Goal: Communication & Community: Ask a question

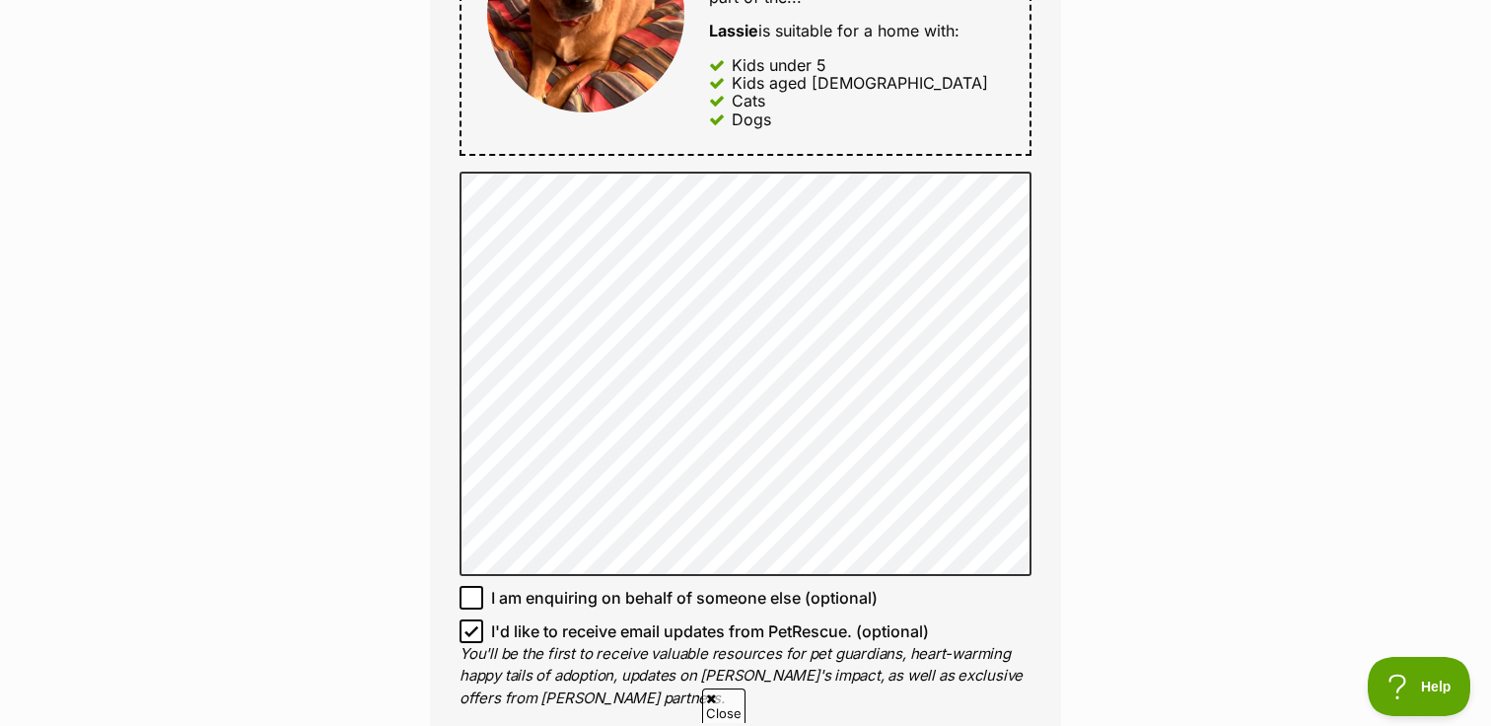
scroll to position [1118, 0]
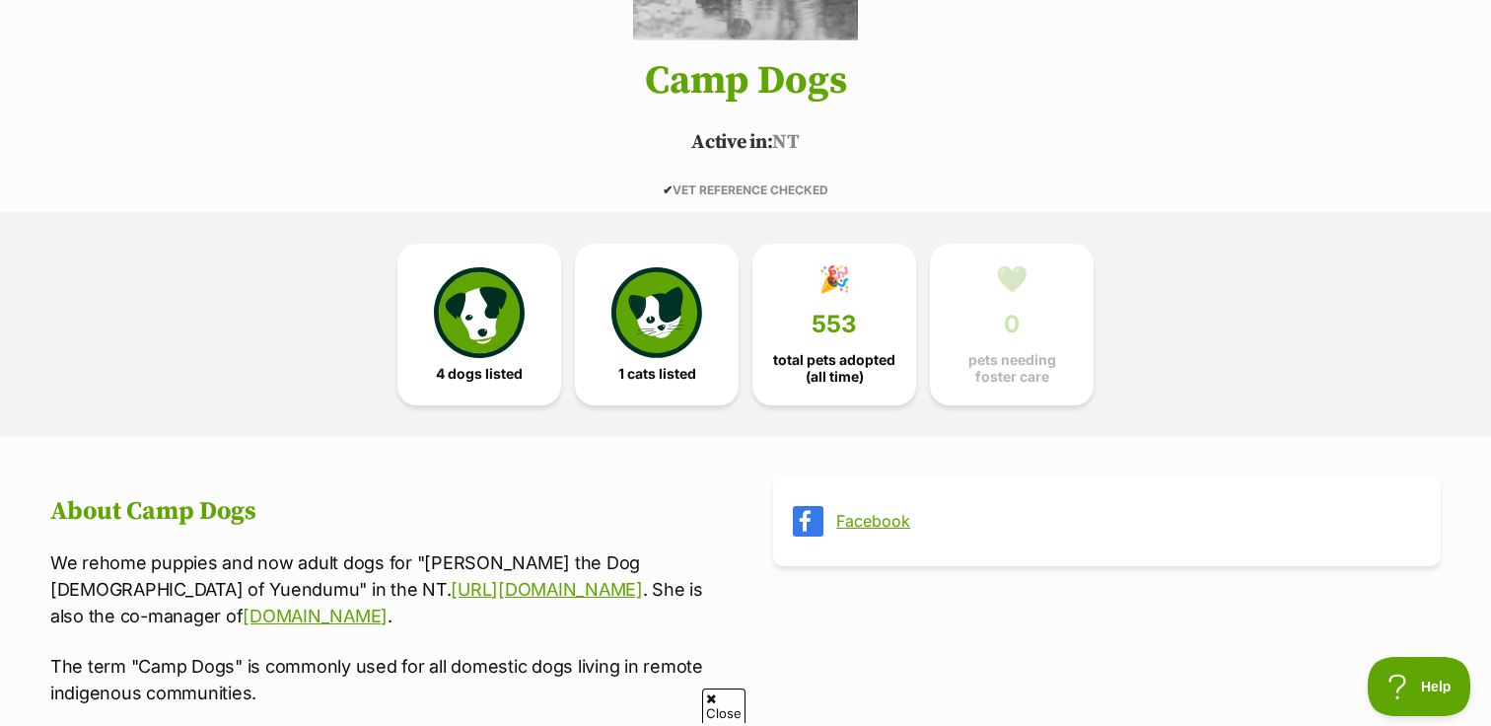
scroll to position [317, 0]
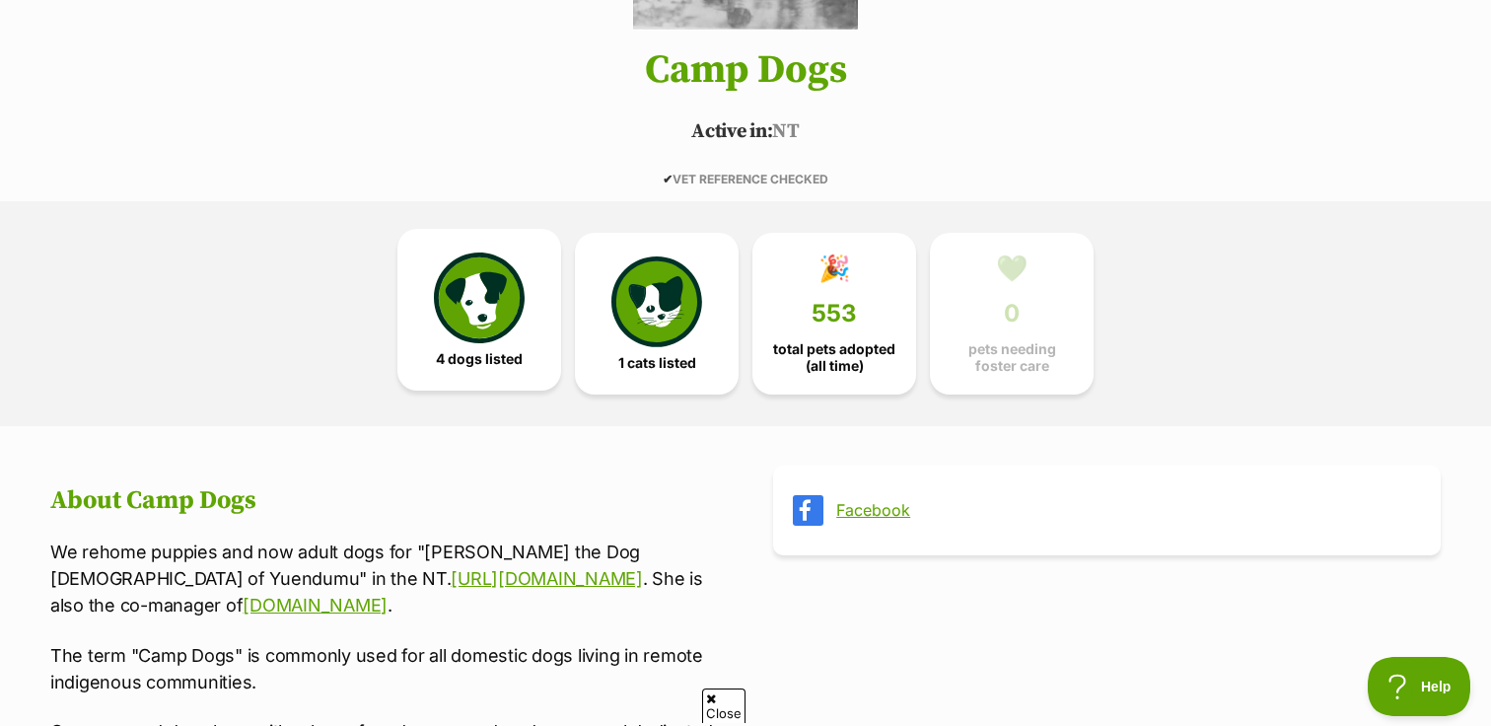
click at [499, 325] on img at bounding box center [479, 298] width 91 height 91
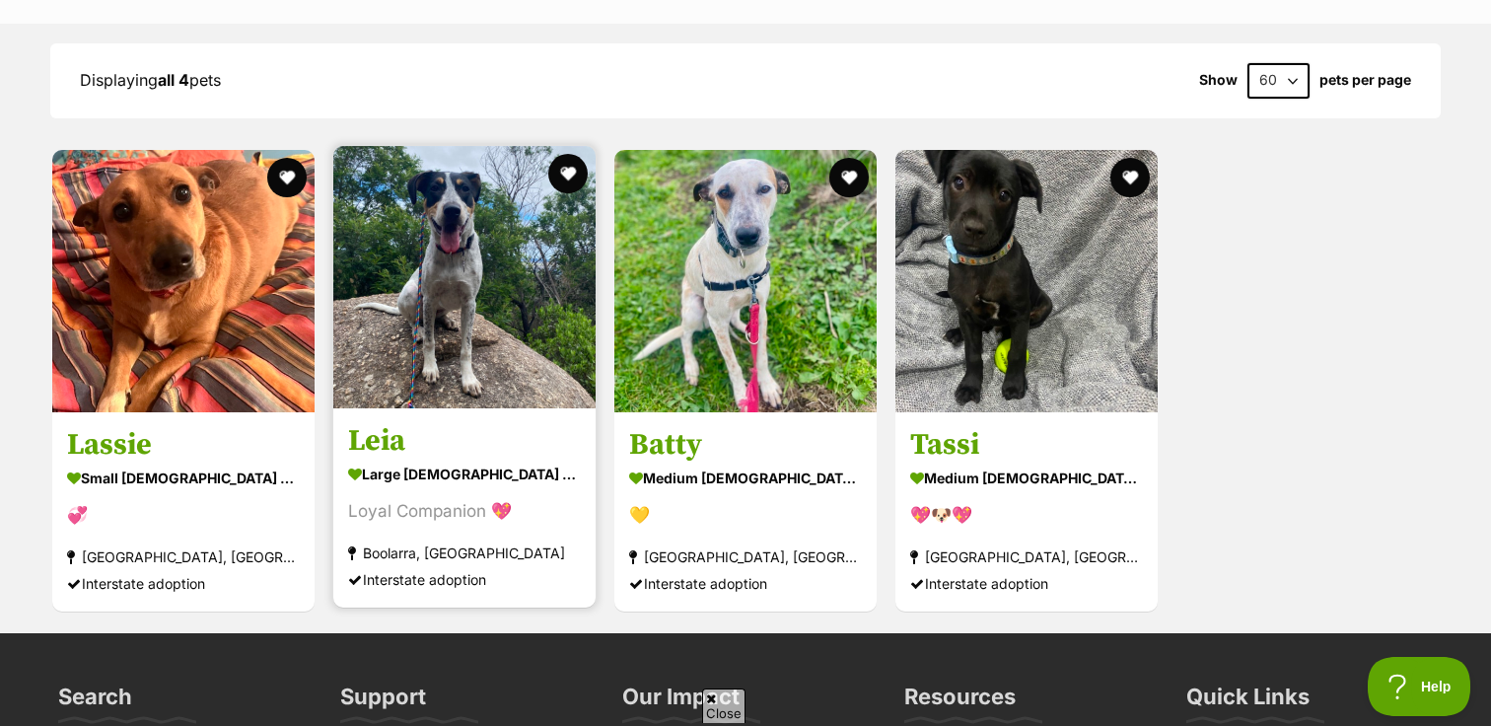
scroll to position [2194, 0]
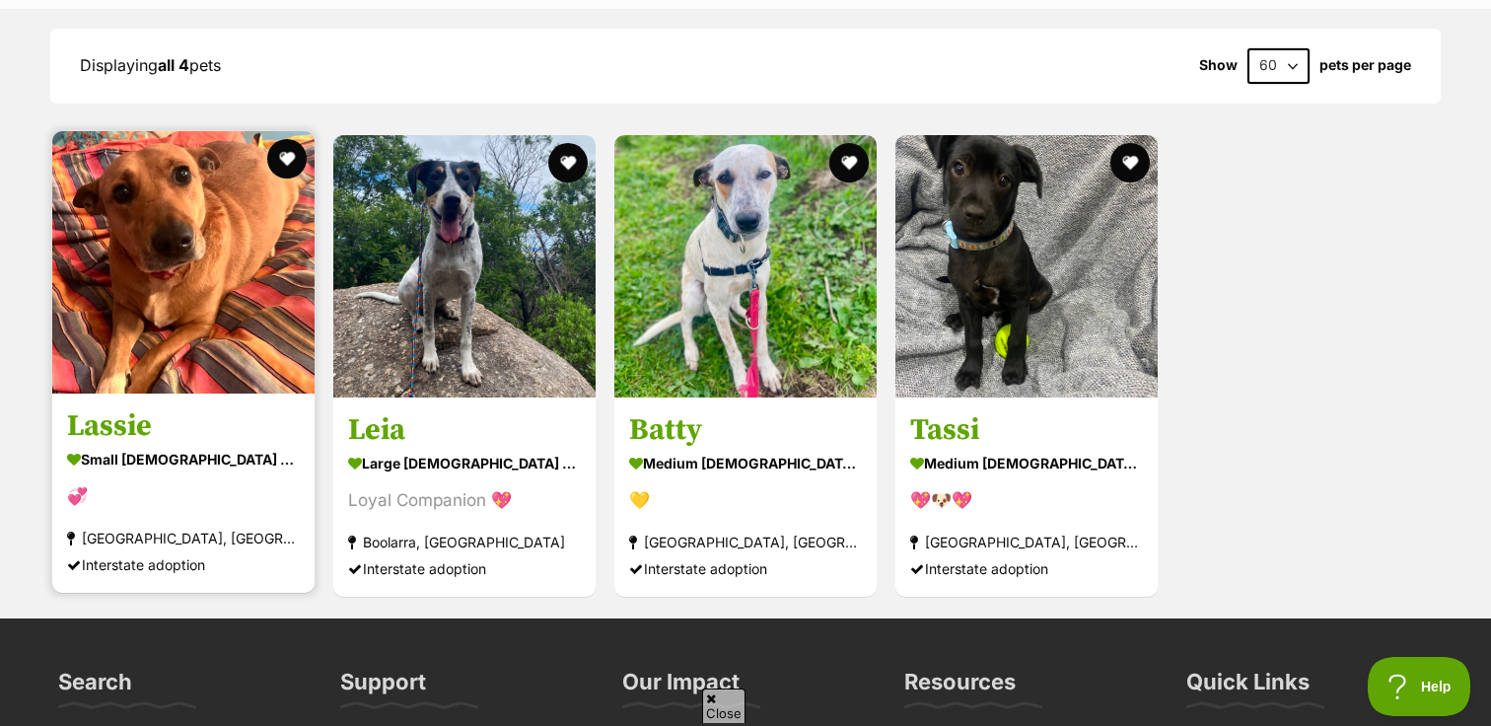
click at [198, 308] on img at bounding box center [183, 262] width 262 height 262
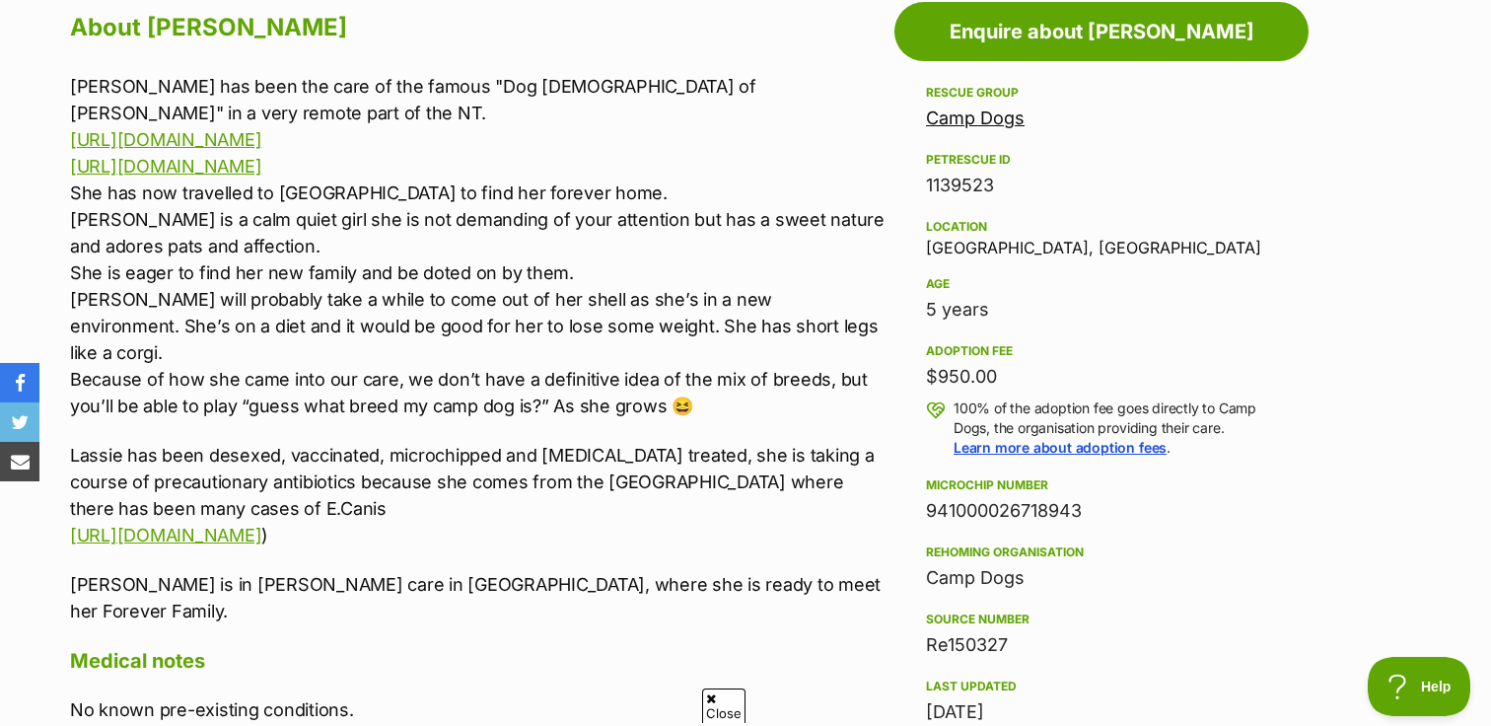
scroll to position [1124, 0]
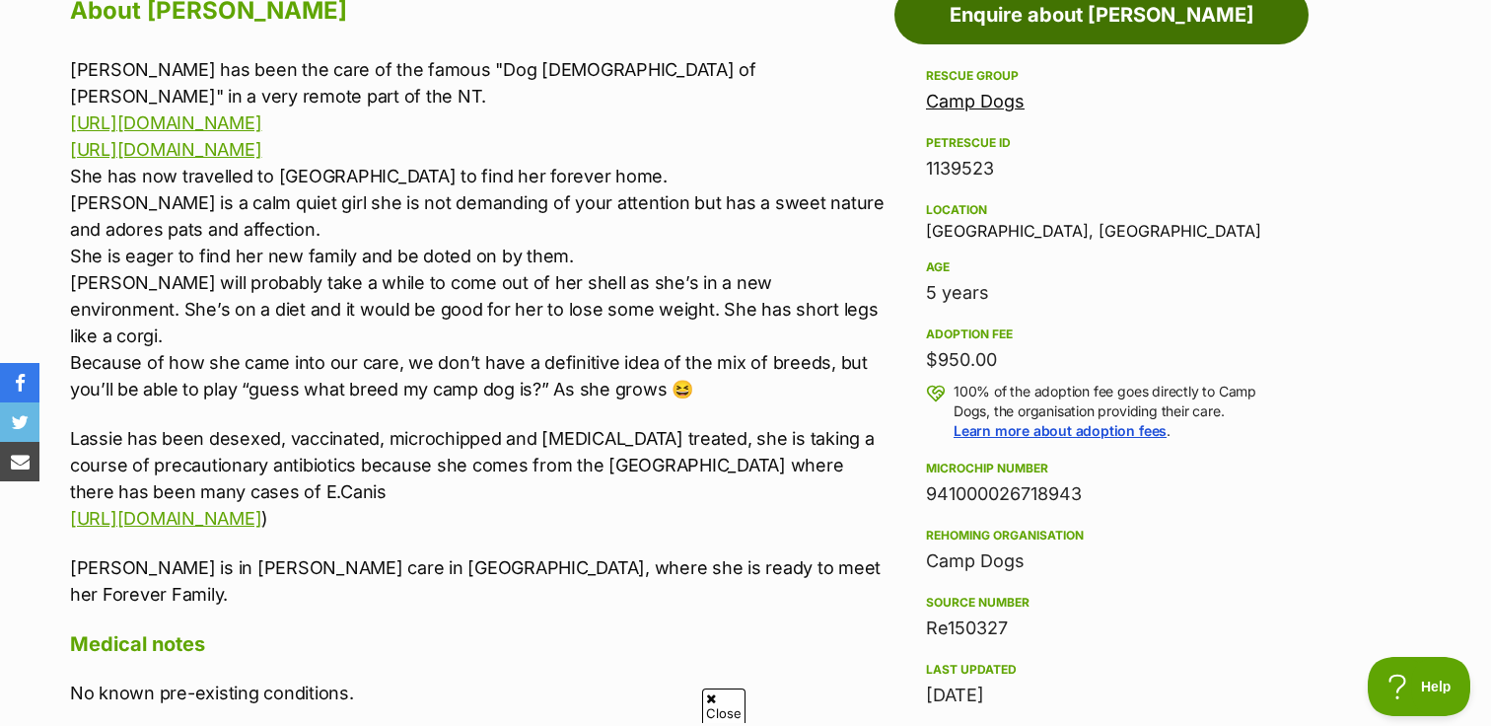
click at [1084, 31] on link "Enquire about Lassie" at bounding box center [1102, 14] width 414 height 59
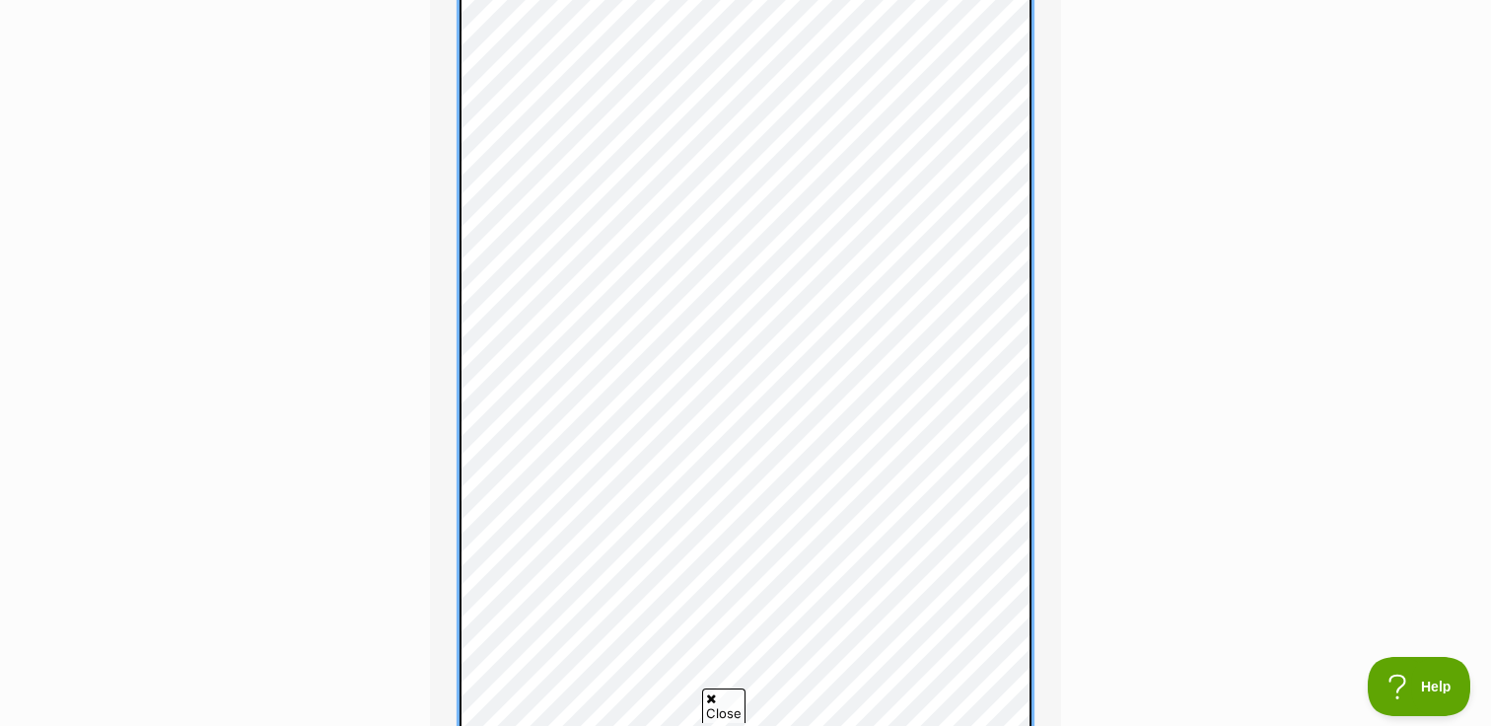
scroll to position [3140, 0]
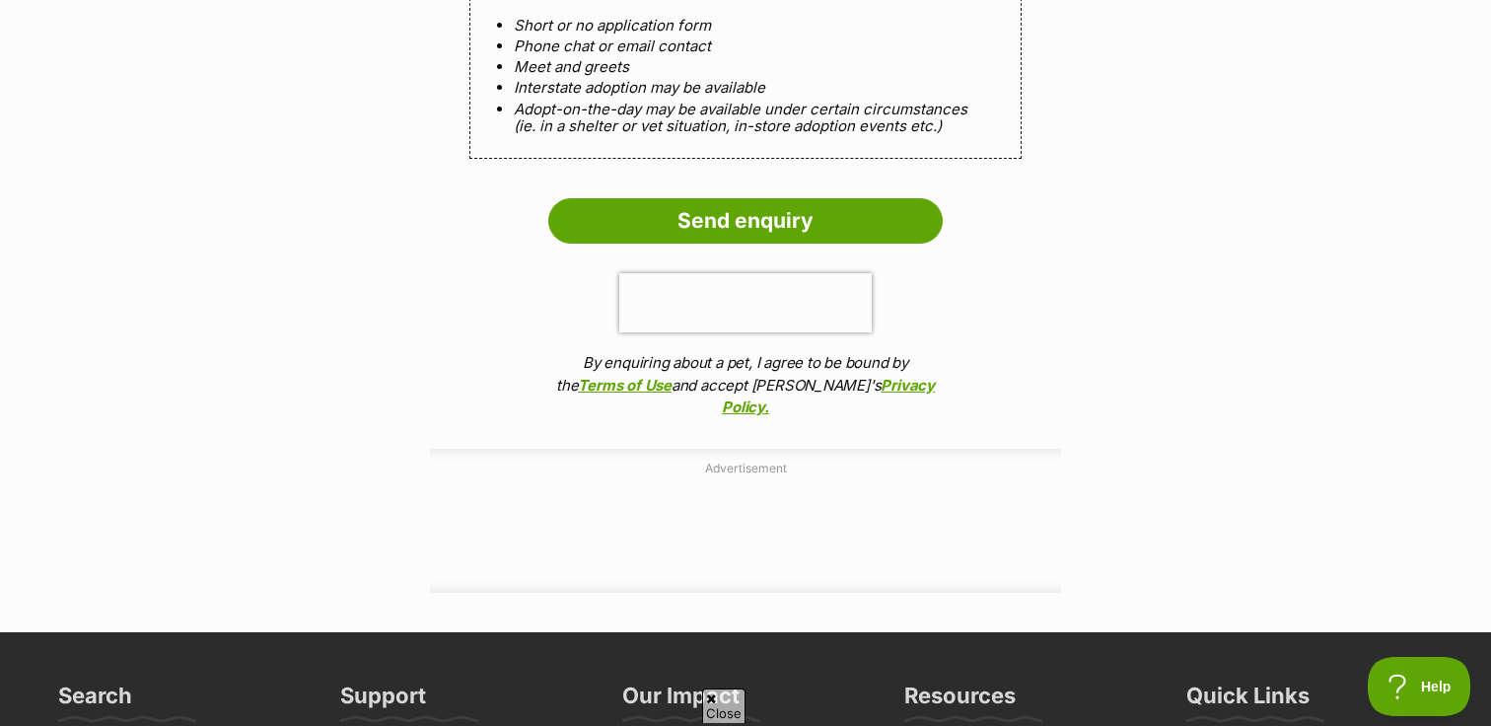
scroll to position [4062, 0]
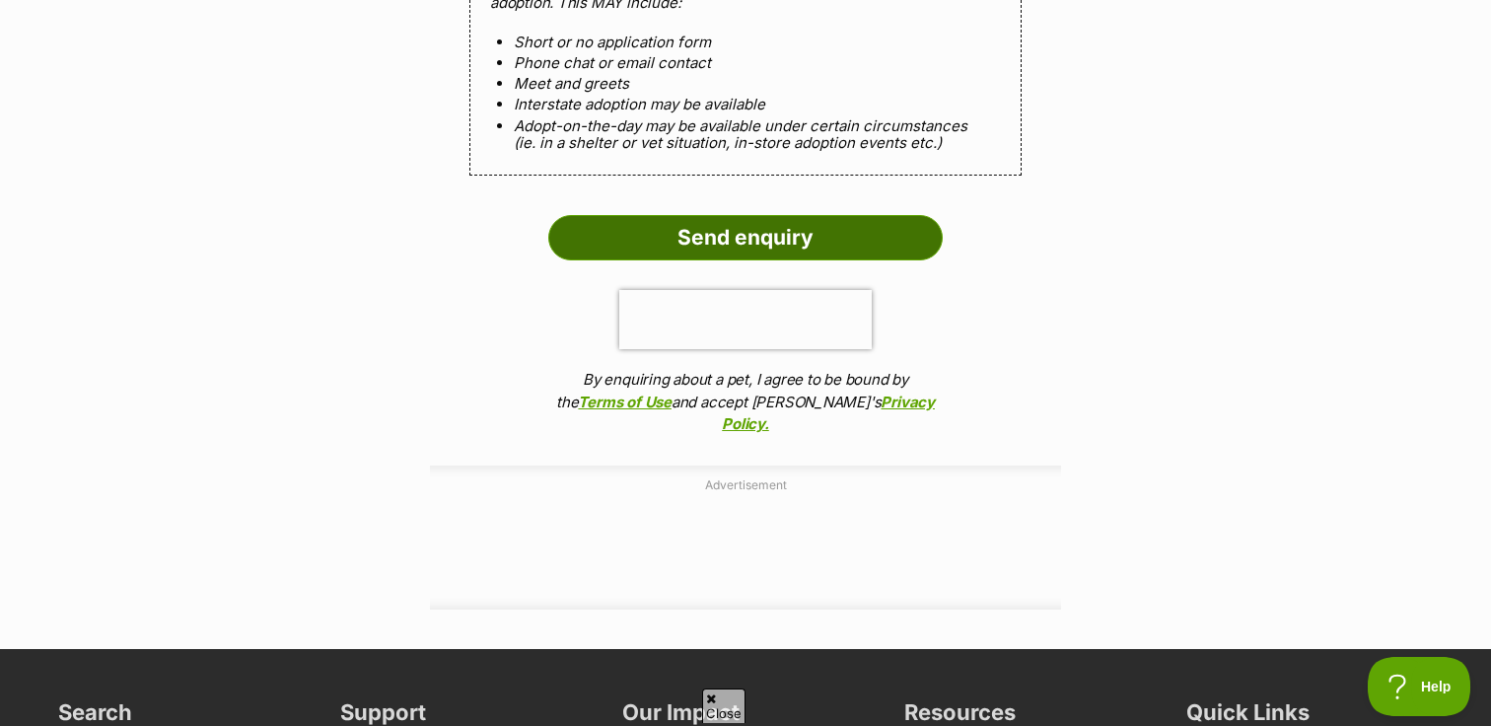
click at [758, 218] on input "Send enquiry" at bounding box center [745, 237] width 395 height 45
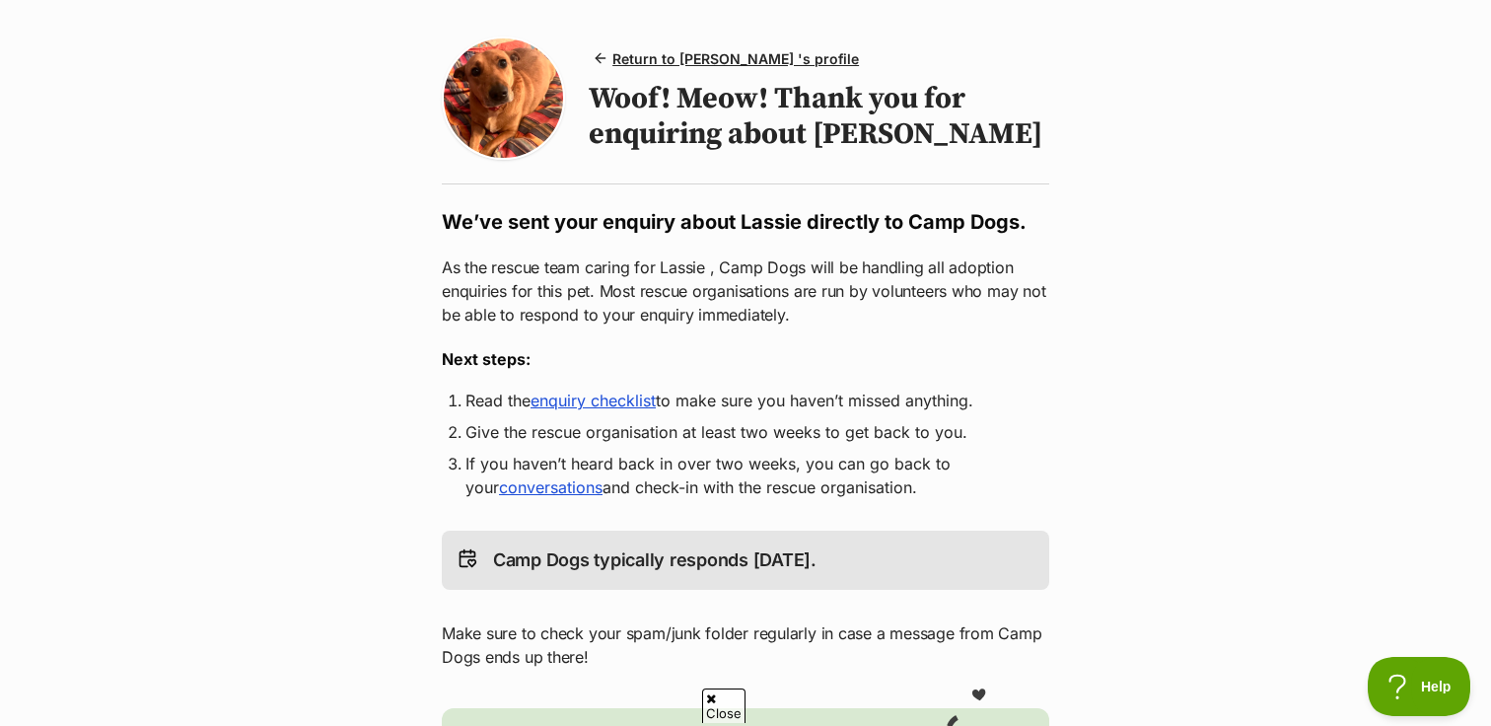
scroll to position [182, 0]
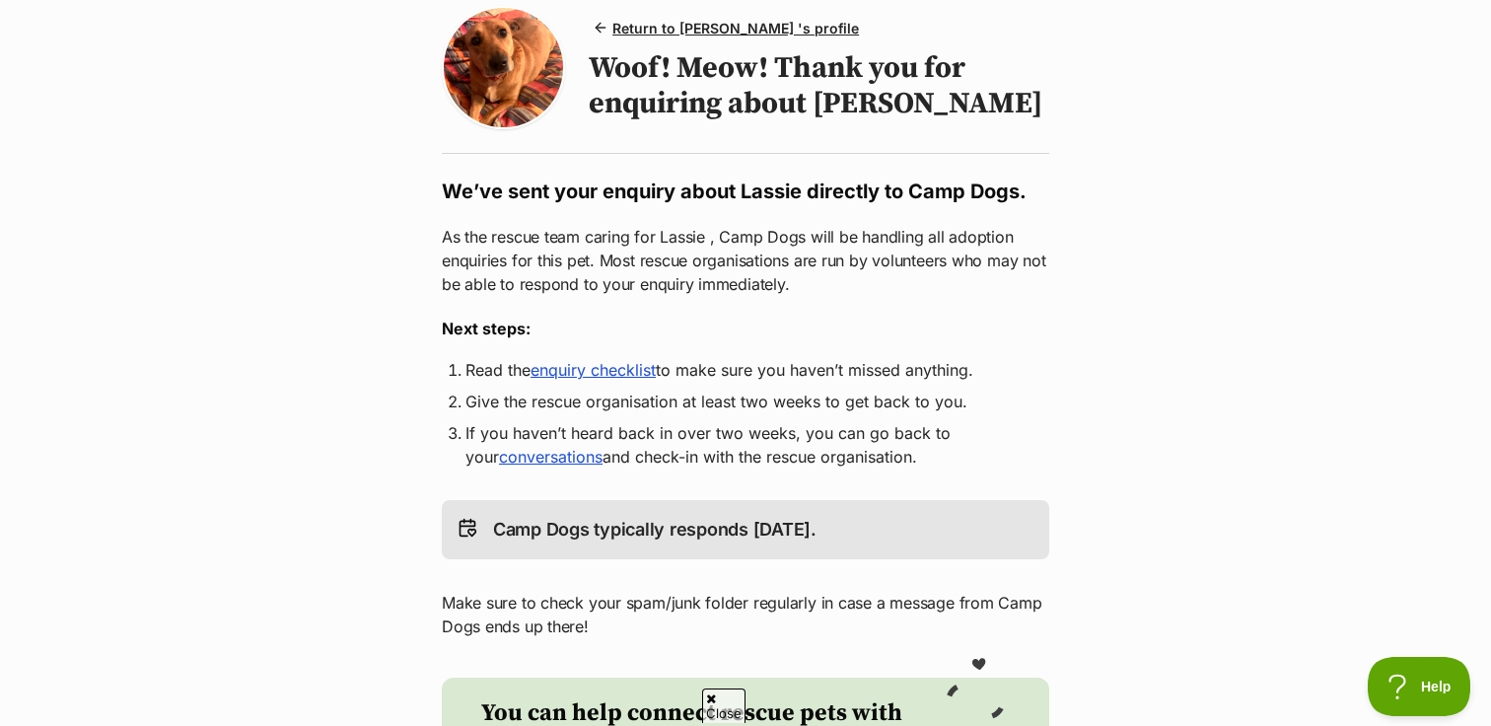
click at [634, 374] on link "enquiry checklist" at bounding box center [593, 370] width 125 height 20
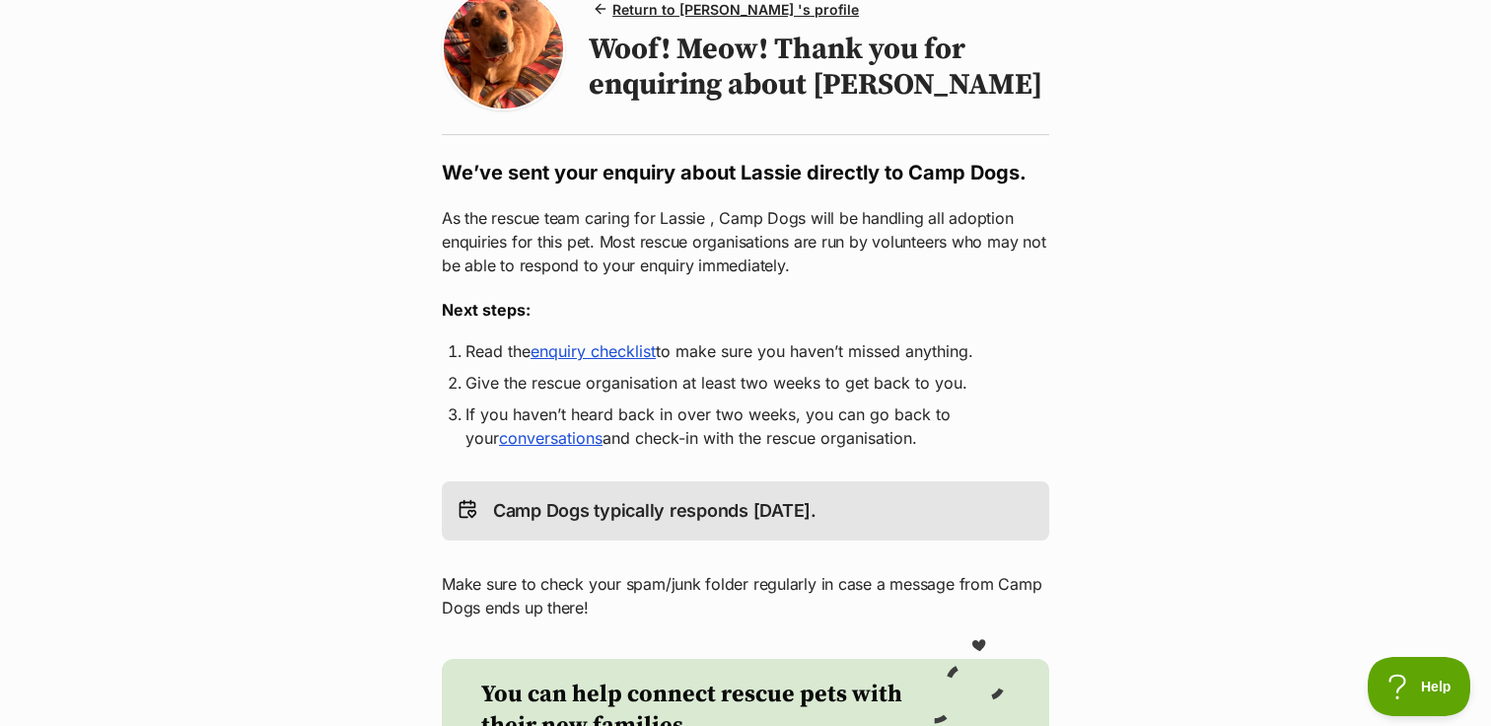
scroll to position [0, 0]
